Goal: Task Accomplishment & Management: Complete application form

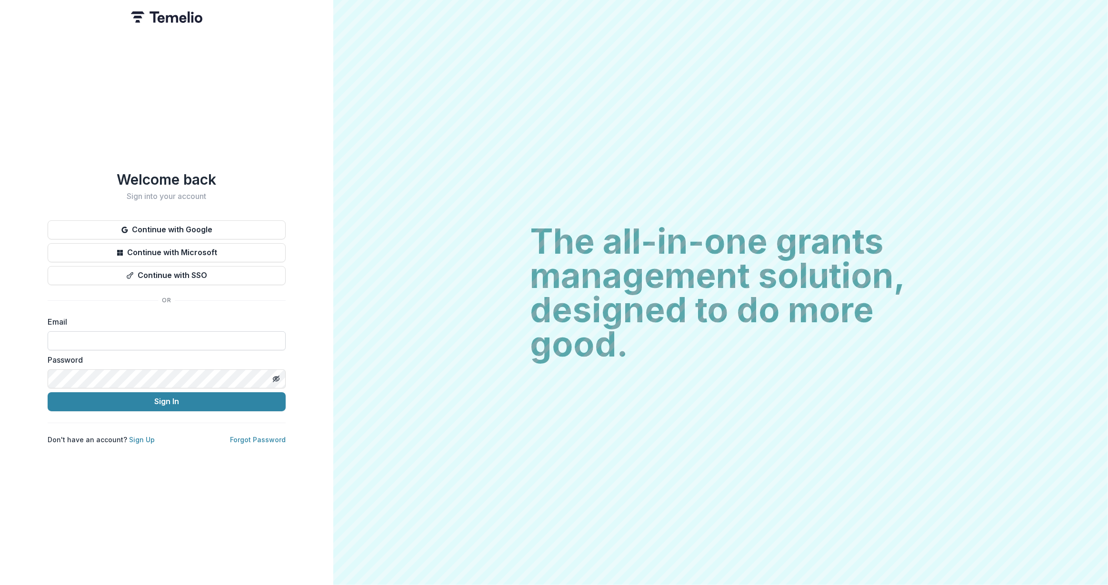
click at [169, 337] on input at bounding box center [167, 340] width 238 height 19
click at [120, 343] on input at bounding box center [167, 340] width 238 height 19
type input "**********"
click at [126, 395] on button "Sign In" at bounding box center [167, 401] width 238 height 19
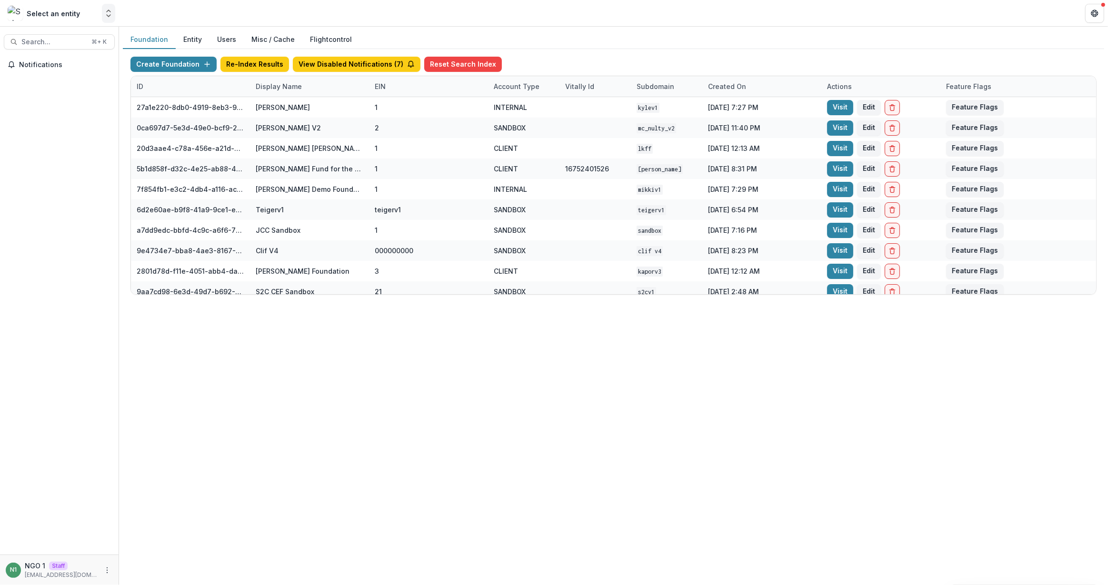
click at [105, 14] on icon "Open entity switcher" at bounding box center [109, 14] width 10 height 10
click at [193, 12] on header at bounding box center [613, 13] width 989 height 26
click at [273, 92] on div "Display Name" at bounding box center [309, 86] width 119 height 20
click at [278, 106] on input at bounding box center [309, 107] width 114 height 15
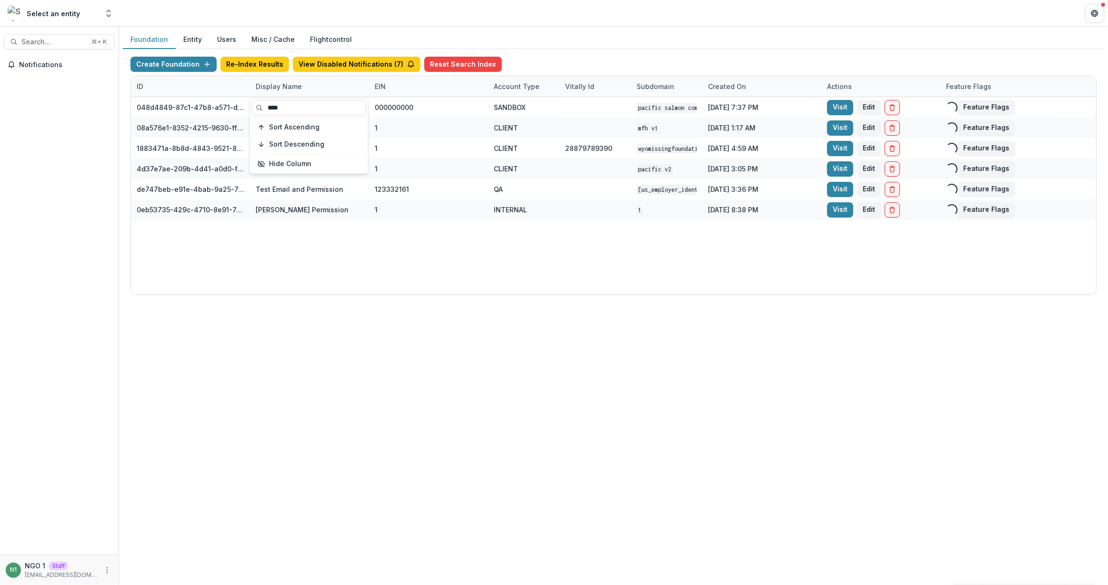
type input "****"
click at [356, 229] on div "048d4849-87c1-47b8-a571-d36adc5d9bb4 Pacific Salmon Commission DEMO 000000000 S…" at bounding box center [613, 195] width 965 height 197
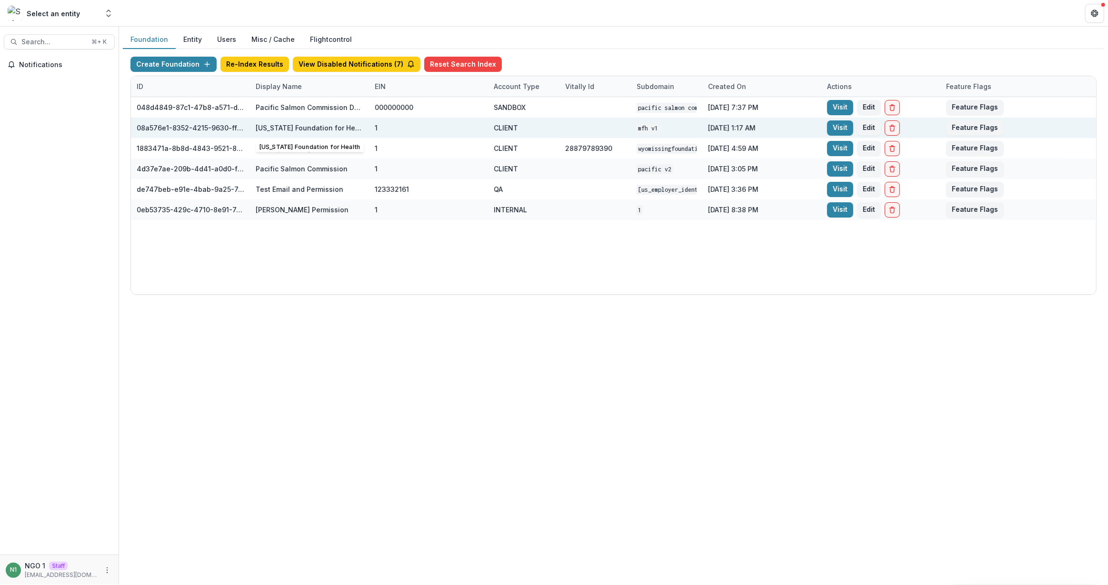
drag, startPoint x: 262, startPoint y: 133, endPoint x: 821, endPoint y: 127, distance: 558.9
click at [821, 127] on div "08a576e1-8352-4215-9630-ff0d35d85970 [US_STATE] Foundation for Health 1 CLIENT …" at bounding box center [613, 128] width 965 height 20
click at [832, 127] on link "Visit" at bounding box center [840, 127] width 26 height 15
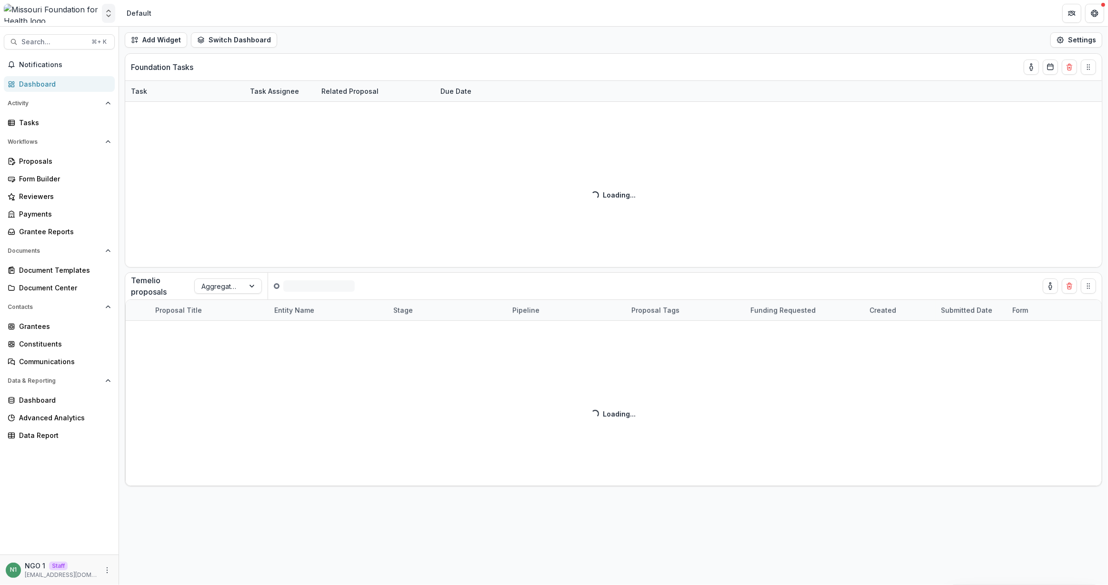
click at [111, 9] on icon "Open entity switcher" at bounding box center [109, 14] width 10 height 10
click at [105, 36] on link "Admin Settings" at bounding box center [59, 37] width 114 height 16
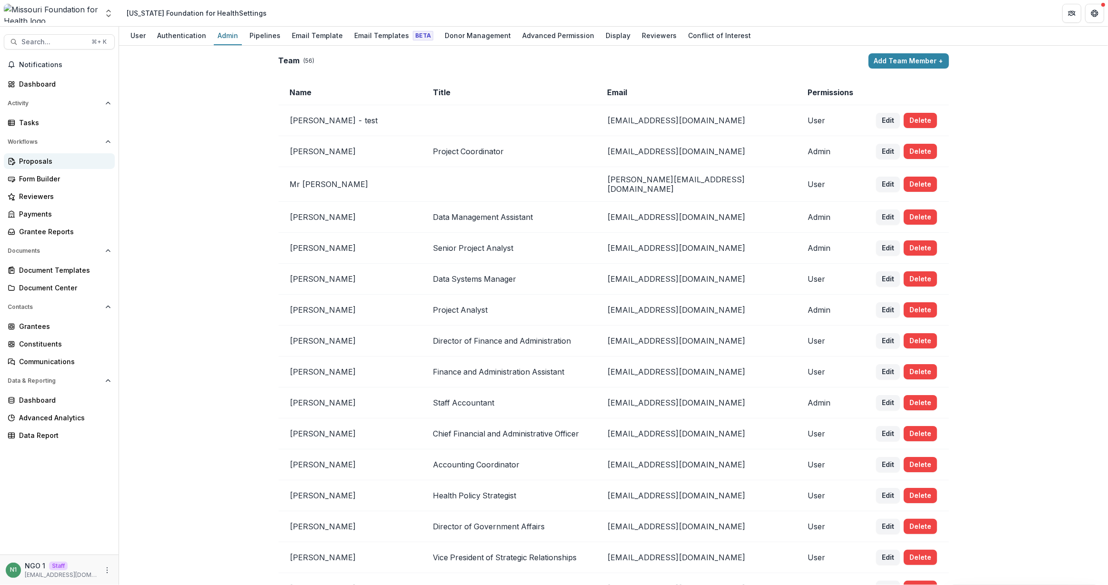
click at [63, 163] on div "Proposals" at bounding box center [63, 161] width 88 height 10
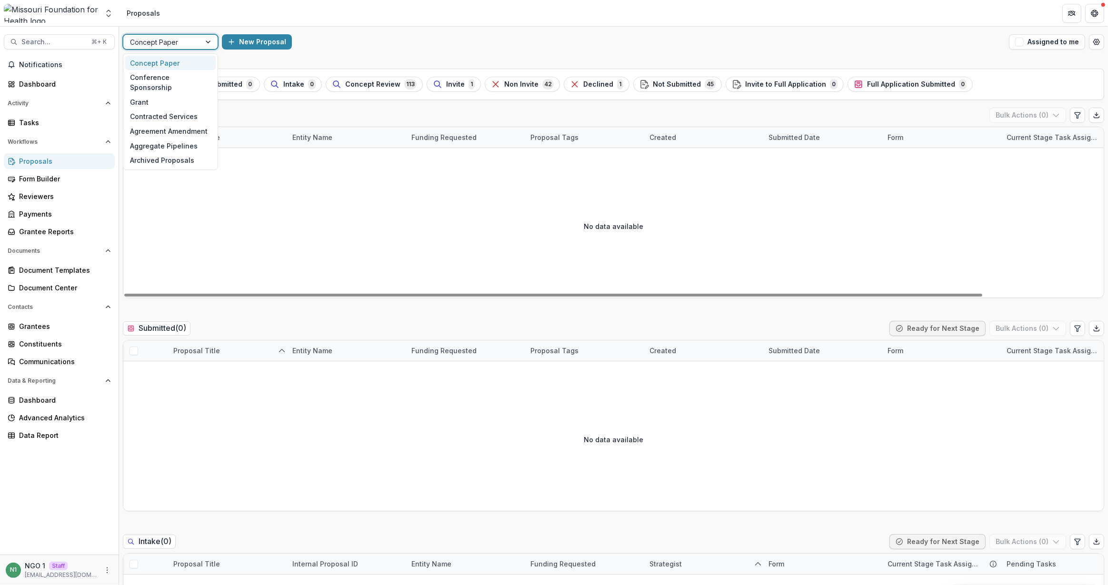
click at [189, 41] on div at bounding box center [162, 42] width 64 height 12
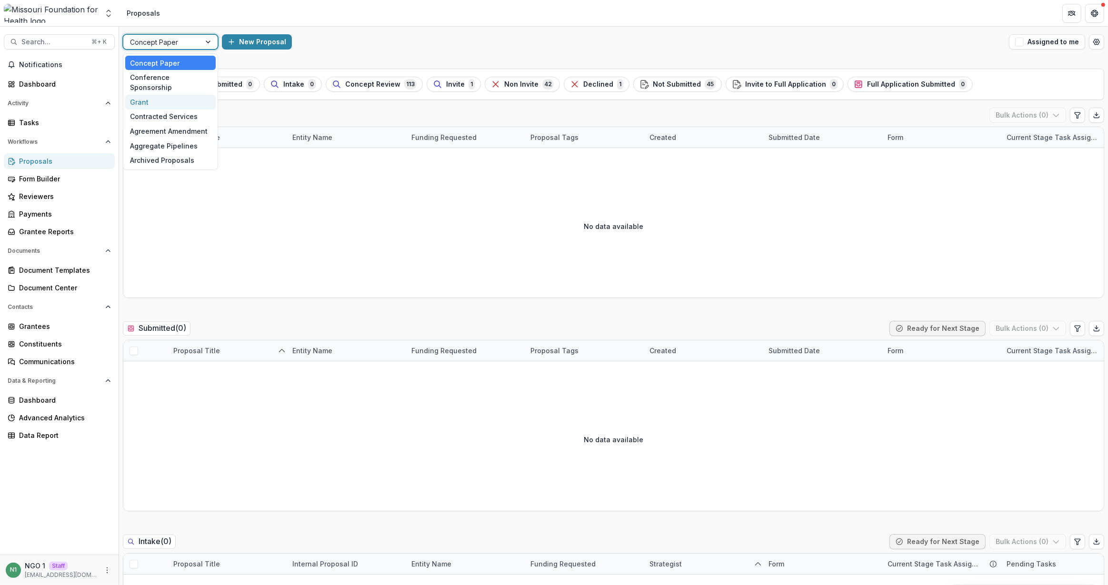
click at [179, 95] on div "Grant" at bounding box center [170, 102] width 90 height 15
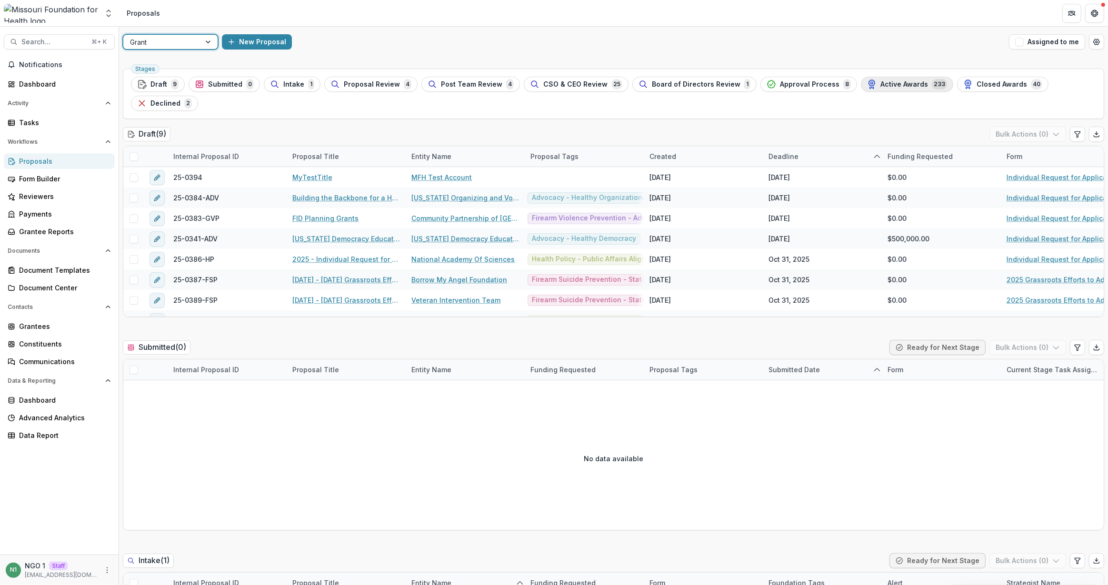
click at [905, 85] on span "Active Awards" at bounding box center [904, 84] width 48 height 8
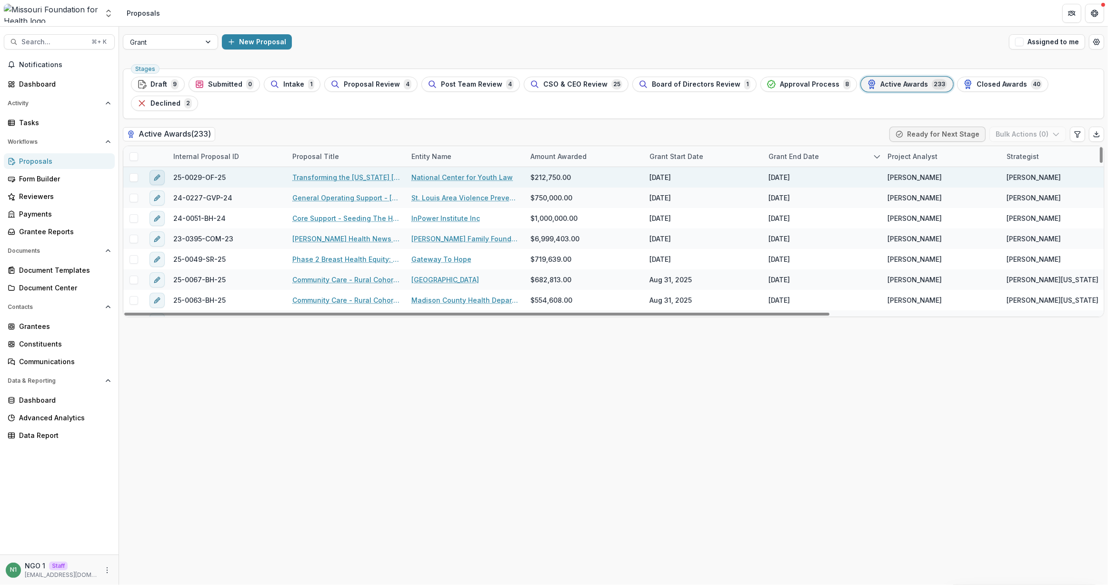
click at [159, 174] on icon "edit" at bounding box center [157, 178] width 8 height 8
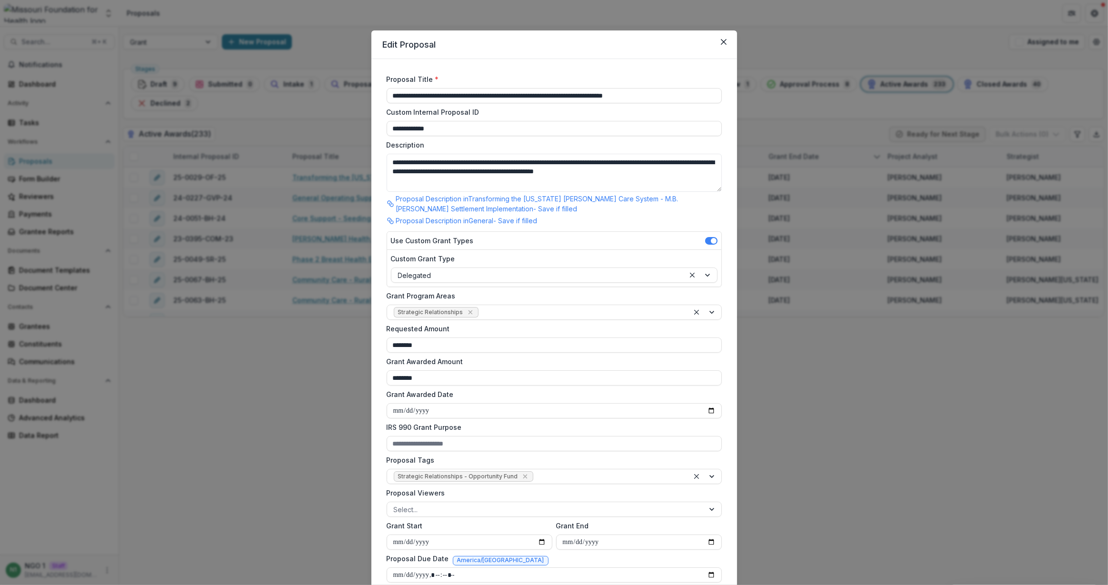
scroll to position [364, 0]
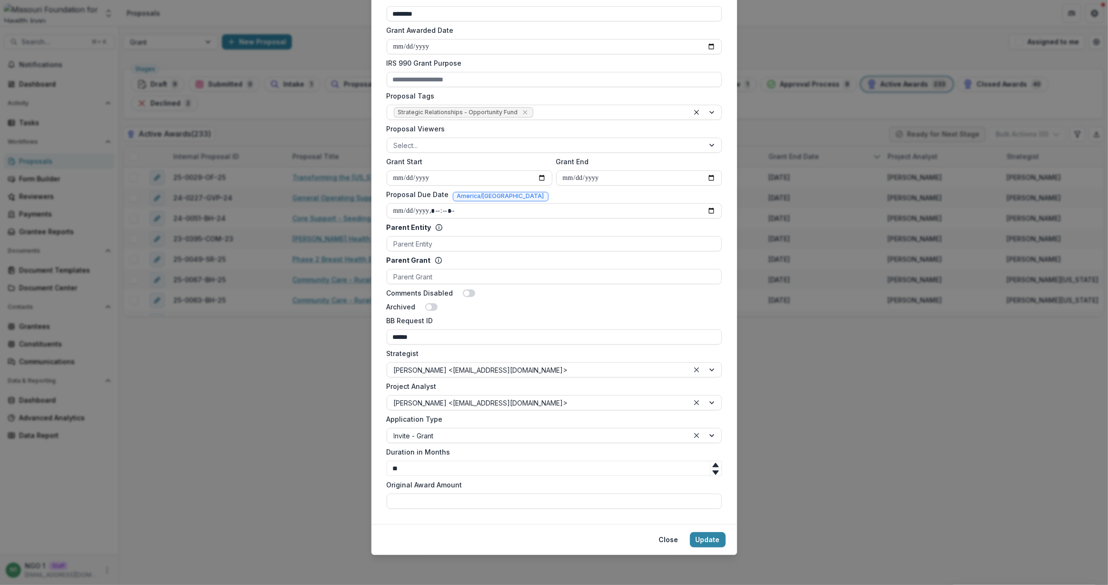
click at [291, 319] on div "**********" at bounding box center [554, 292] width 1108 height 585
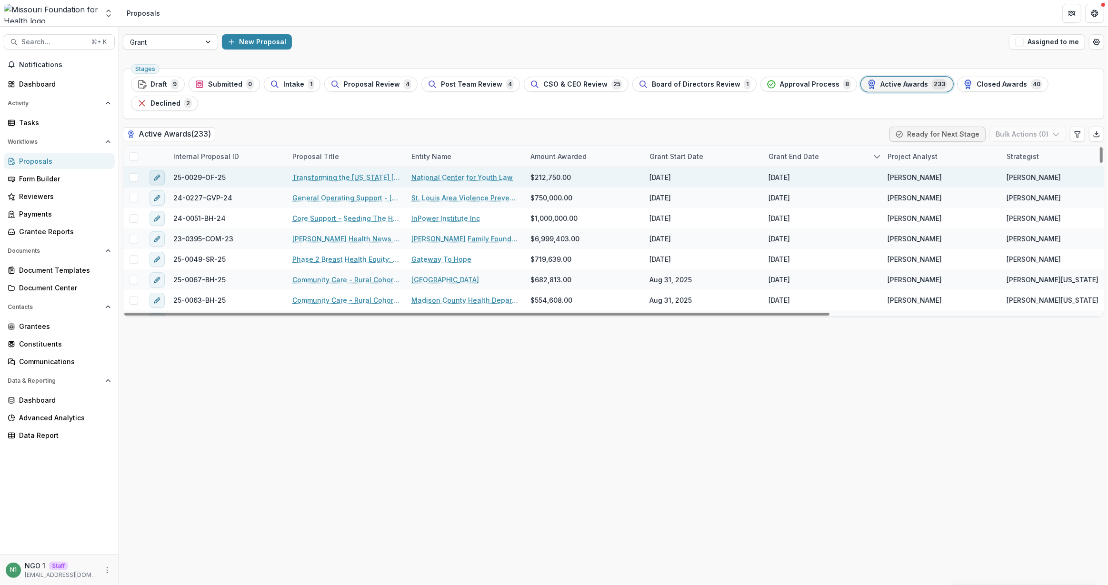
click at [159, 174] on icon "edit" at bounding box center [157, 178] width 8 height 8
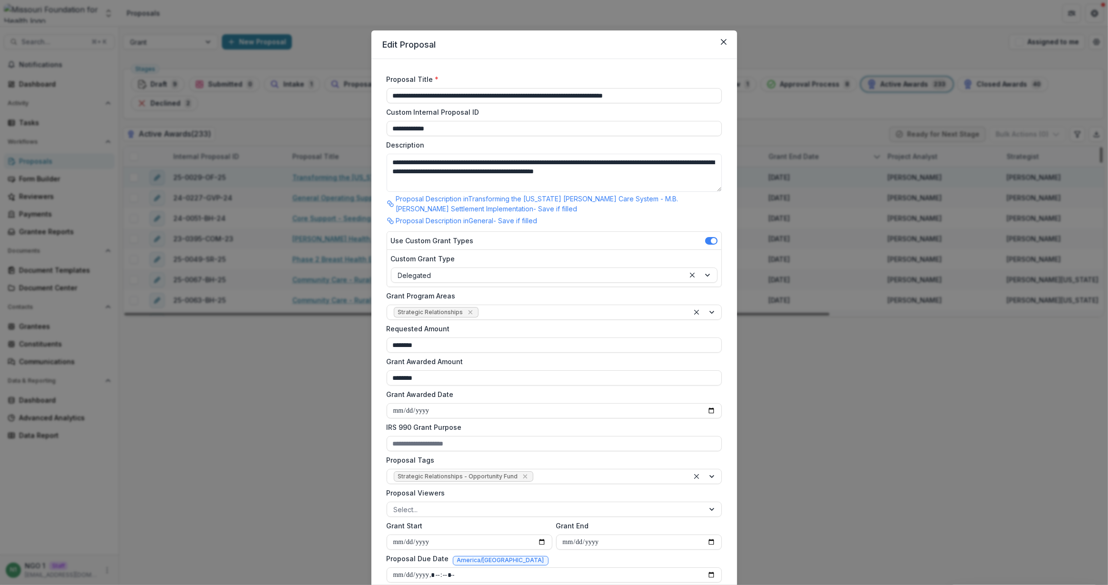
click at [159, 156] on div "**********" at bounding box center [554, 292] width 1108 height 585
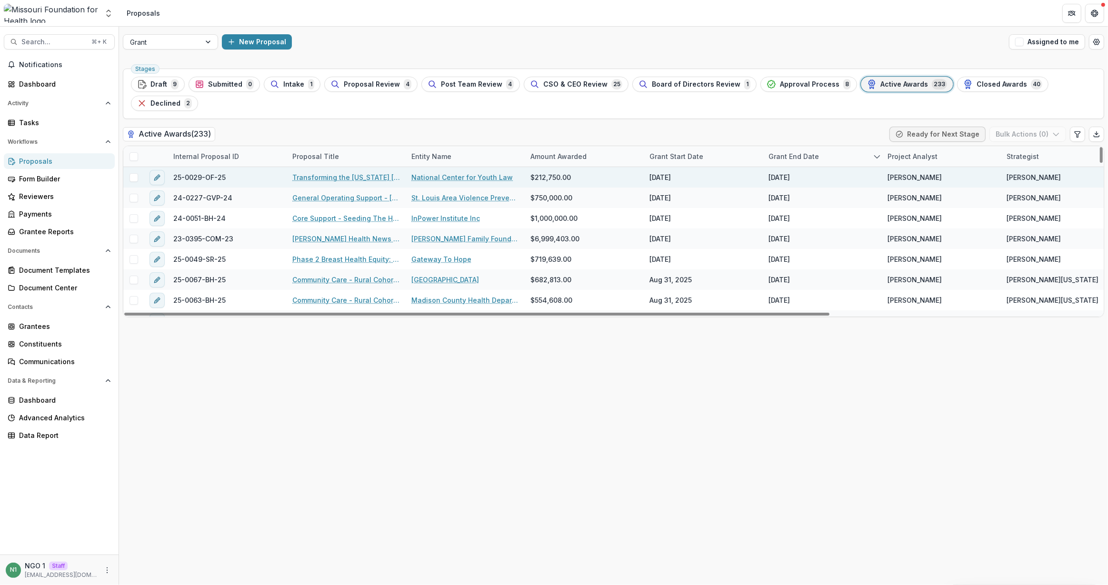
click at [318, 172] on link "Transforming the [US_STATE] [PERSON_NAME] Care System - M.B. [PERSON_NAME] Sett…" at bounding box center [346, 177] width 108 height 10
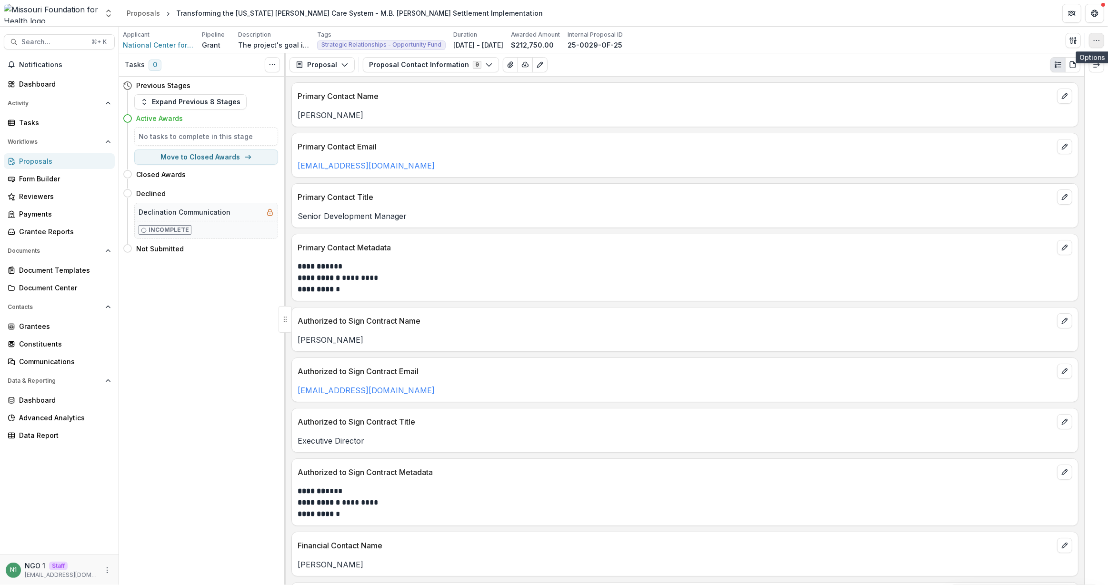
click at [1093, 37] on icon "button" at bounding box center [1097, 41] width 8 height 8
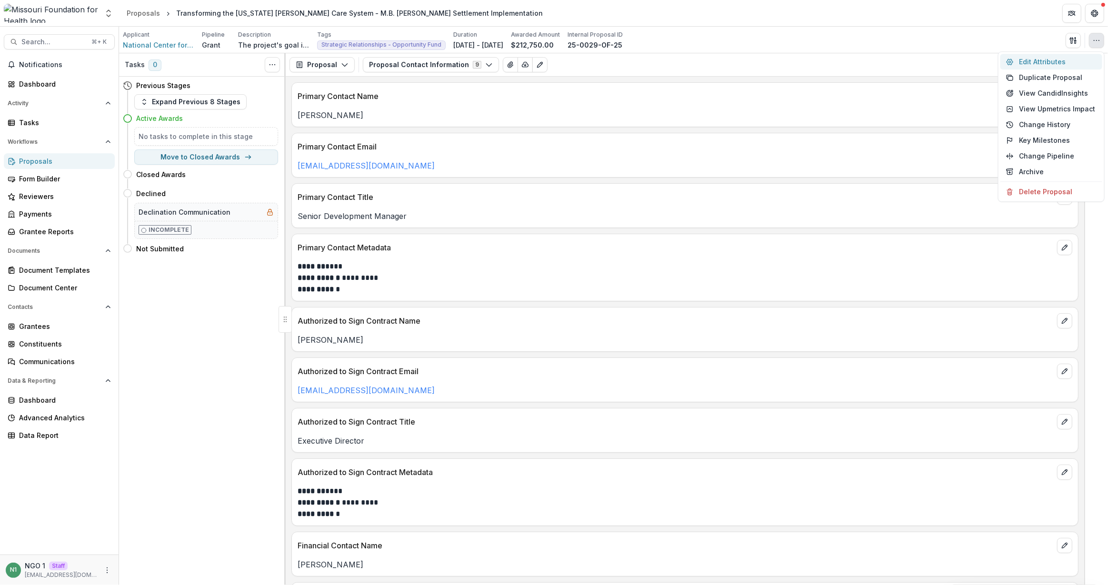
click at [1057, 55] on button "Edit Attributes" at bounding box center [1051, 62] width 102 height 16
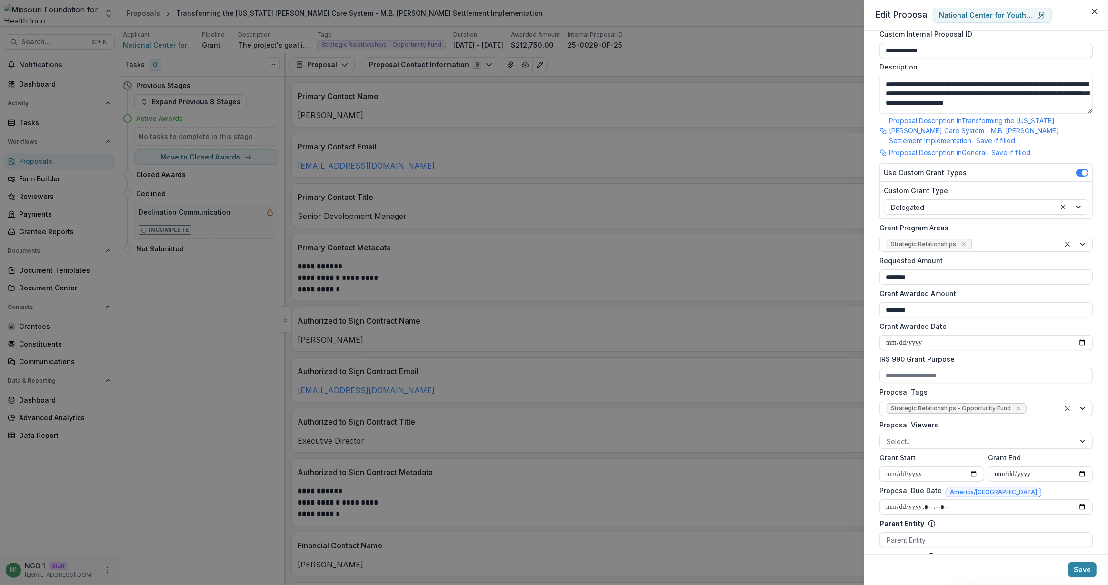
scroll to position [68, 0]
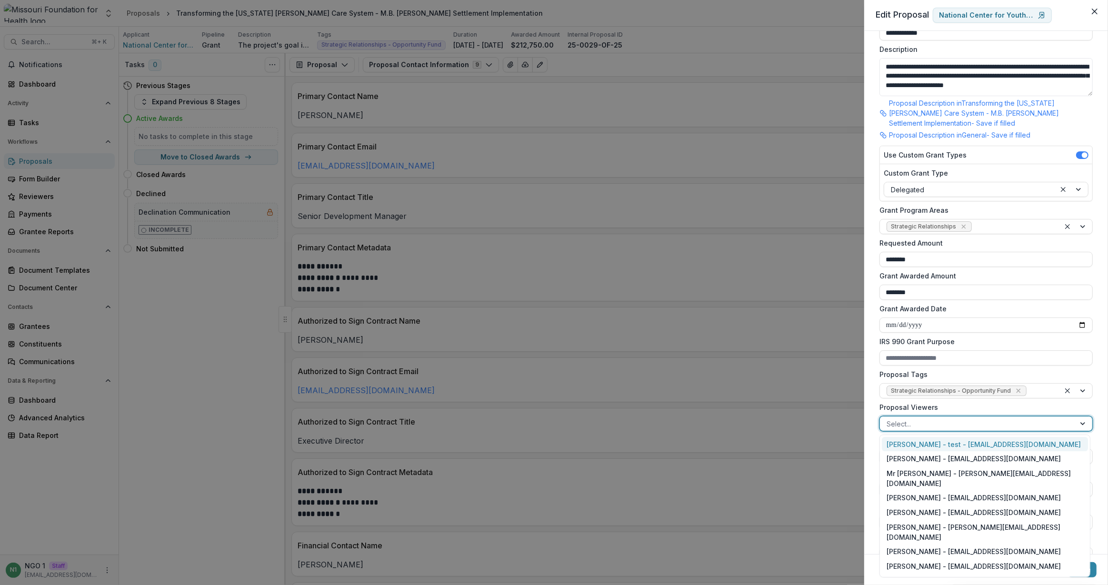
click at [944, 422] on div at bounding box center [977, 424] width 182 height 12
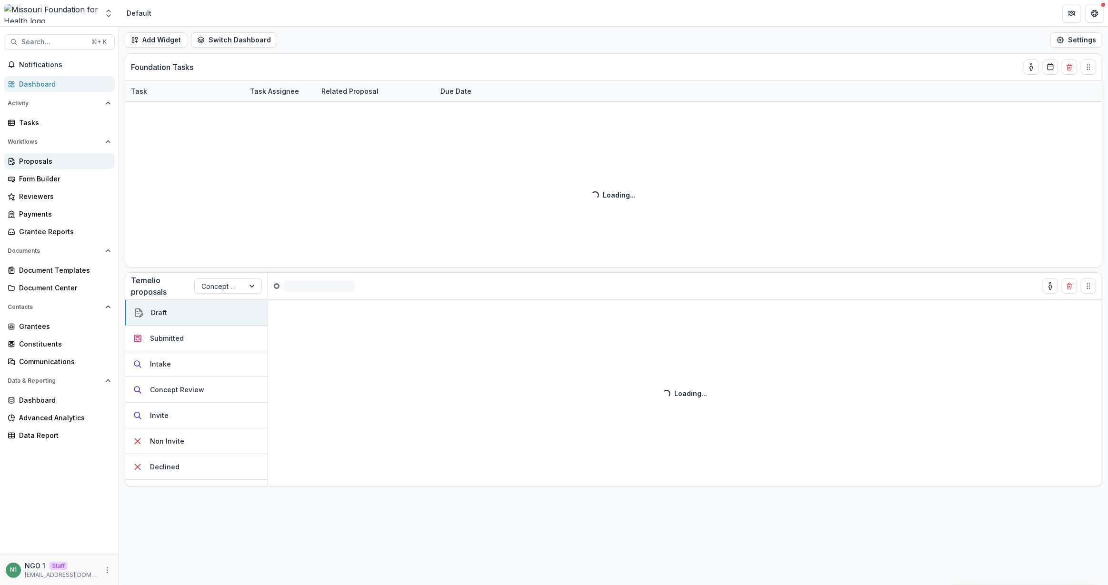
click at [55, 163] on div "Proposals" at bounding box center [63, 161] width 88 height 10
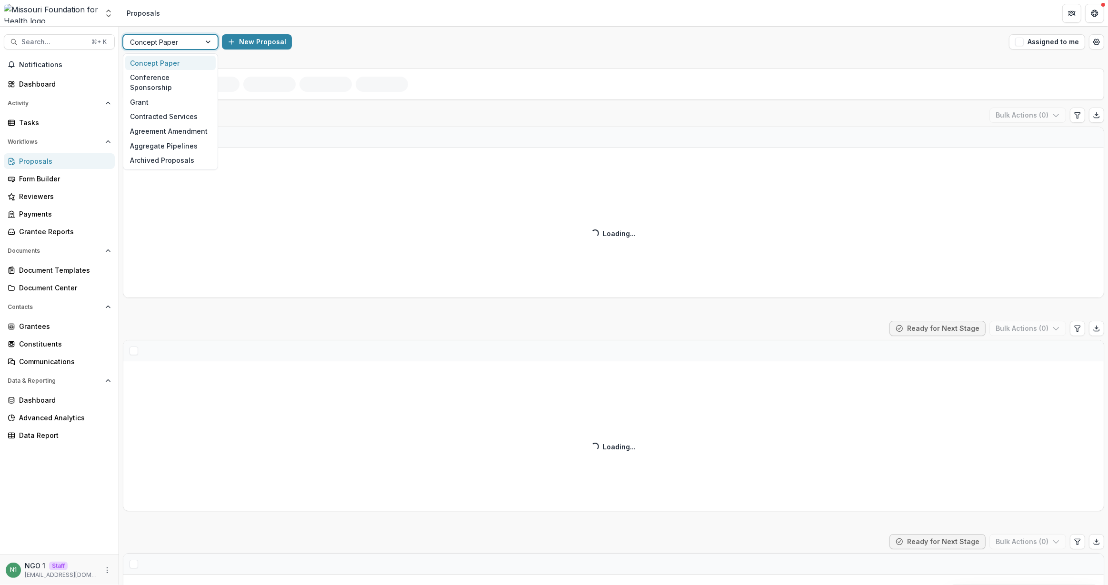
click at [149, 49] on div "Concept Paper" at bounding box center [170, 41] width 95 height 15
click at [152, 109] on div "Contracted Services" at bounding box center [170, 116] width 90 height 15
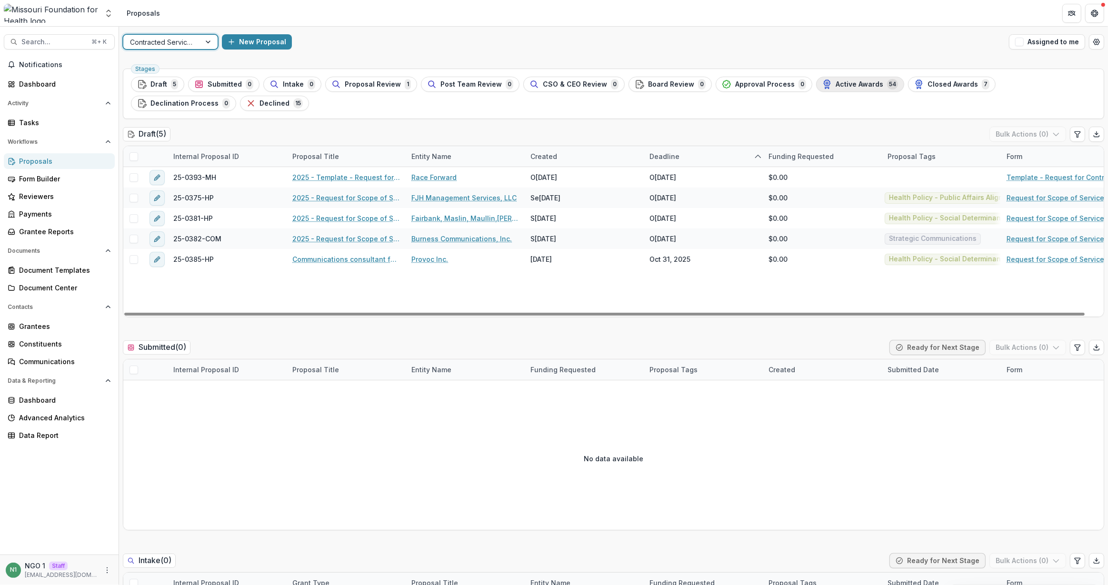
click at [835, 82] on span "Active Awards" at bounding box center [859, 84] width 48 height 8
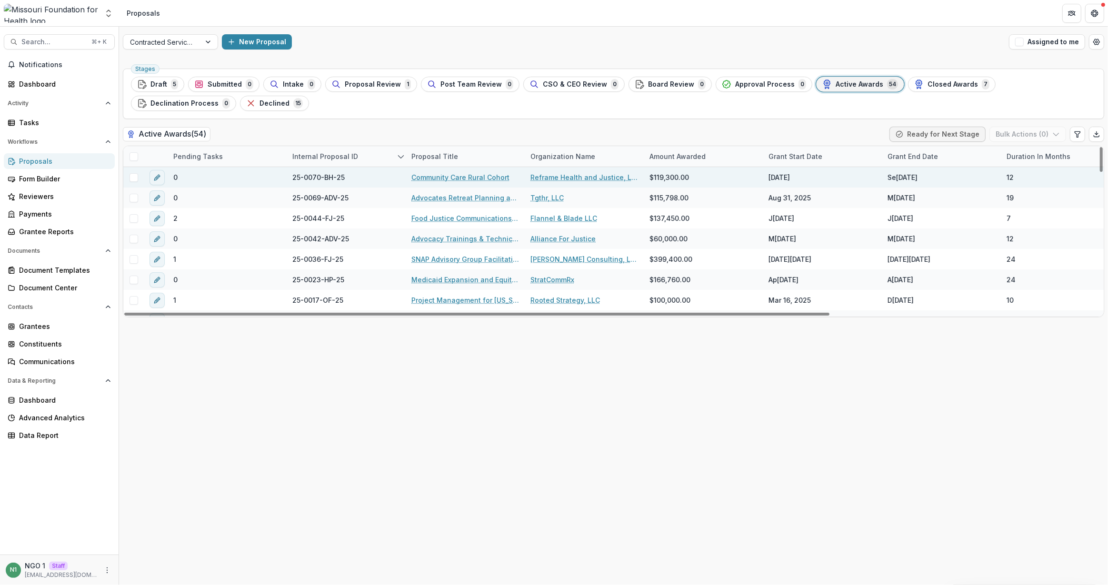
click at [428, 177] on link "Community Care Rural Cohort" at bounding box center [460, 177] width 98 height 10
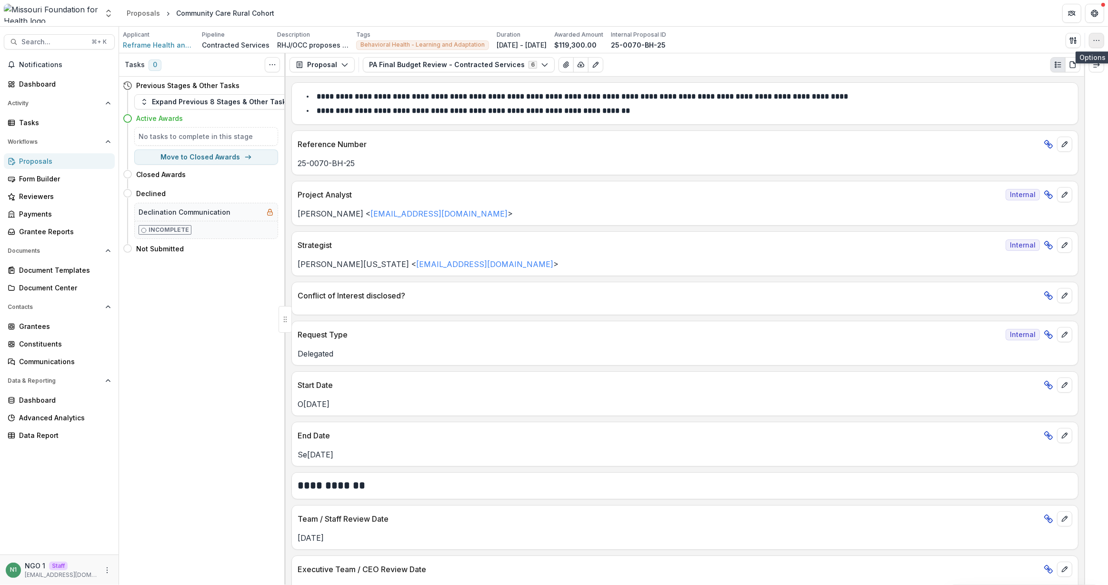
click at [1091, 36] on button "button" at bounding box center [1096, 40] width 15 height 15
click at [1058, 63] on button "Edit Attributes" at bounding box center [1051, 62] width 102 height 16
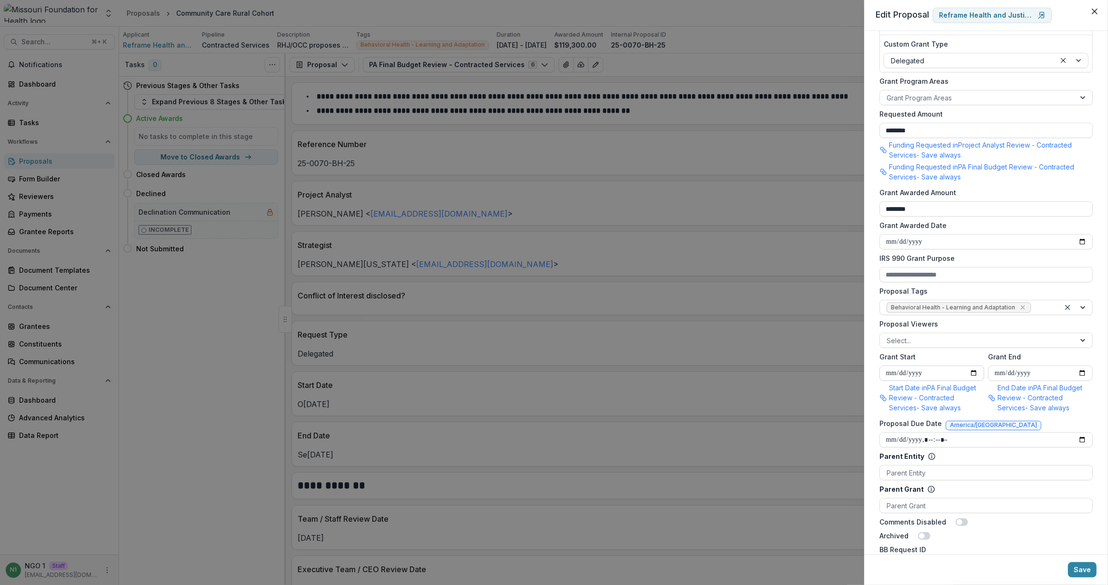
scroll to position [200, 0]
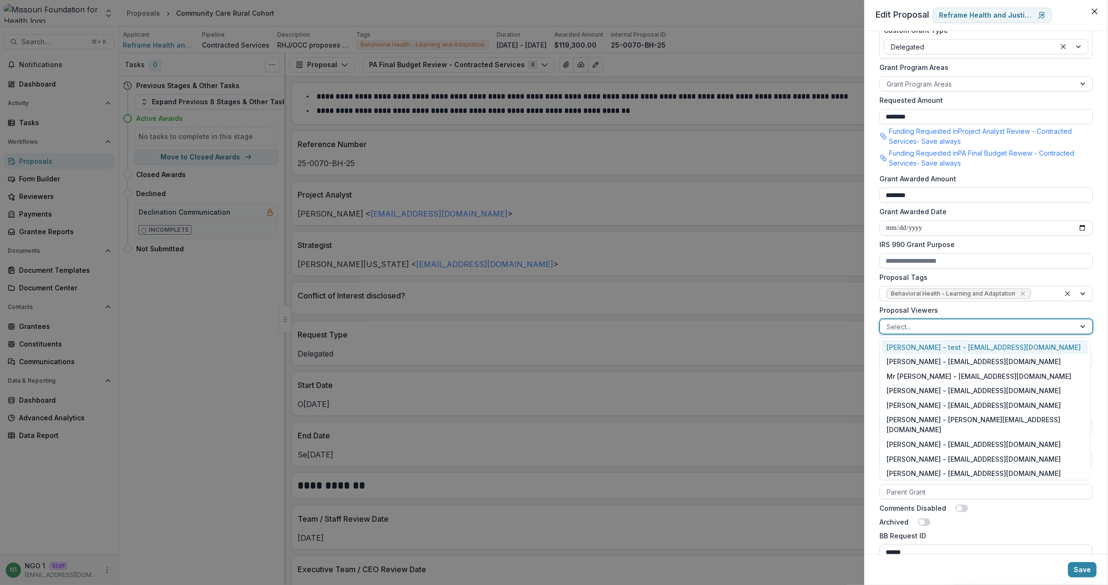
click at [911, 322] on div at bounding box center [977, 327] width 182 height 12
click at [902, 362] on div "[PERSON_NAME] - [EMAIL_ADDRESS][DOMAIN_NAME]" at bounding box center [985, 361] width 206 height 15
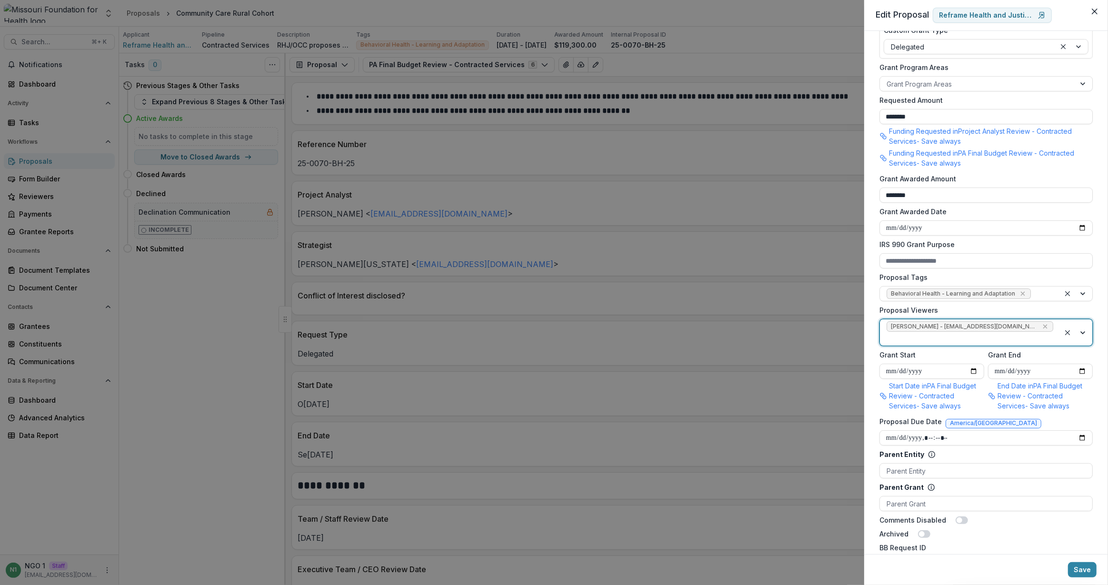
click at [1032, 333] on div at bounding box center [969, 339] width 167 height 12
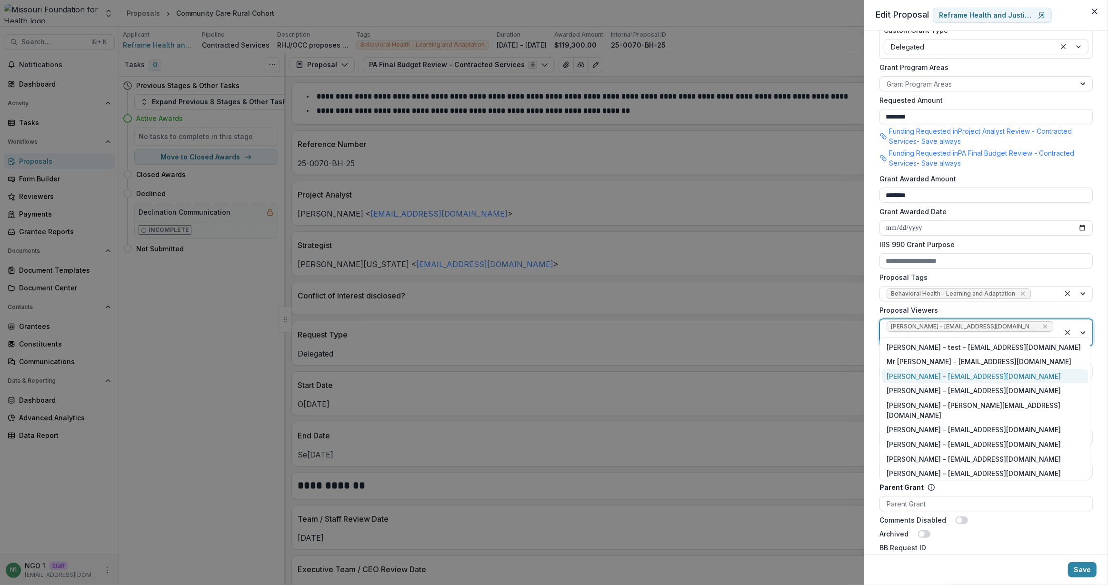
click at [975, 376] on div "[PERSON_NAME] - [EMAIL_ADDRESS][DOMAIN_NAME]" at bounding box center [985, 376] width 206 height 15
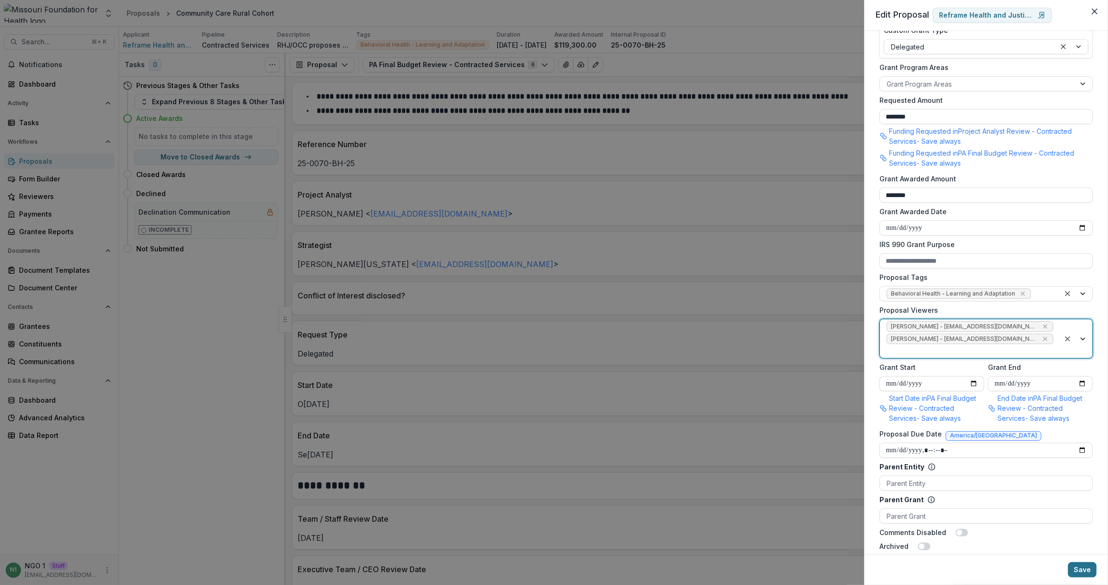
click at [1082, 565] on button "Save" at bounding box center [1082, 569] width 29 height 15
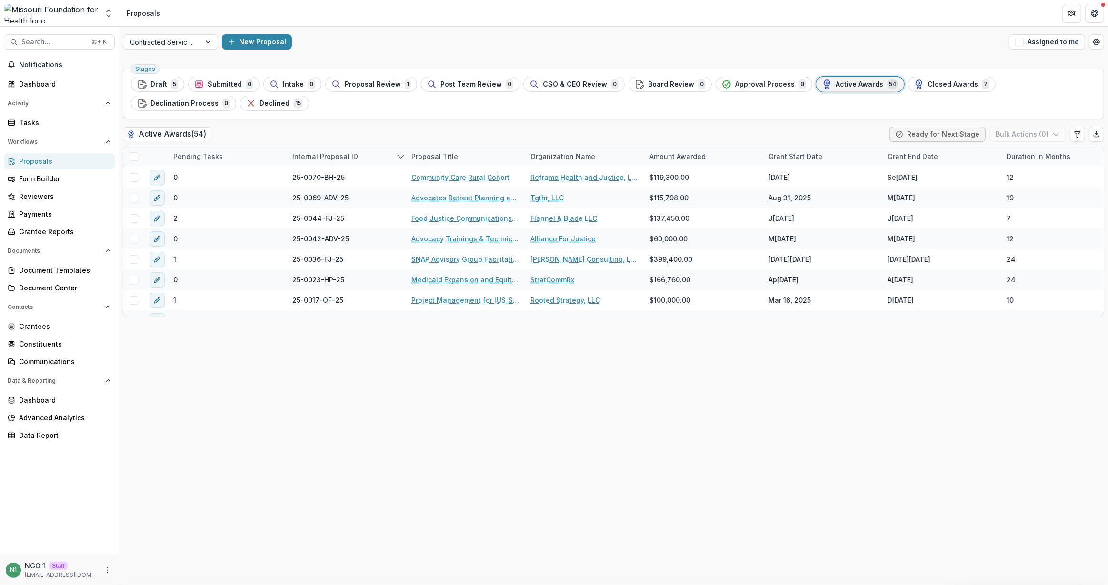
click at [187, 50] on div "Contracted Services New Proposal Assigned to me" at bounding box center [613, 42] width 989 height 30
click at [183, 45] on div at bounding box center [162, 42] width 64 height 12
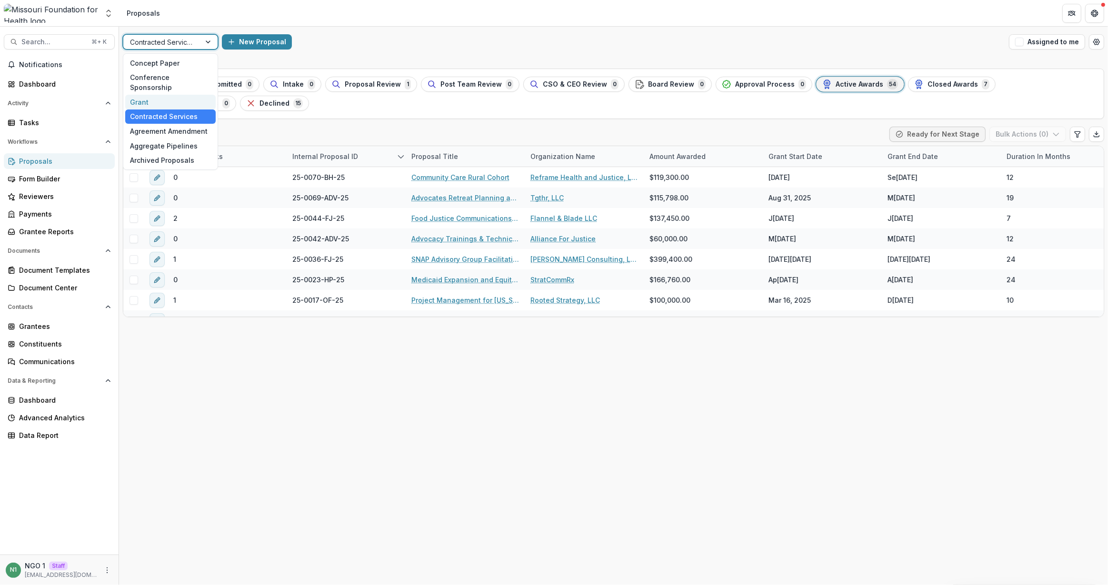
click at [169, 95] on div "Grant" at bounding box center [170, 102] width 90 height 15
